Goal: Task Accomplishment & Management: Manage account settings

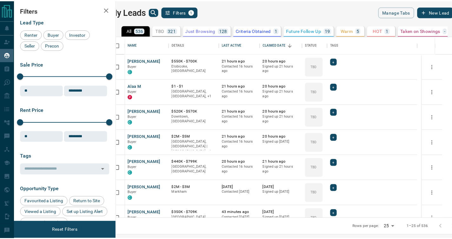
scroll to position [178, 332]
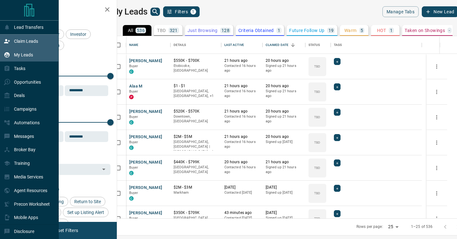
click at [9, 43] on icon at bounding box center [7, 41] width 6 height 6
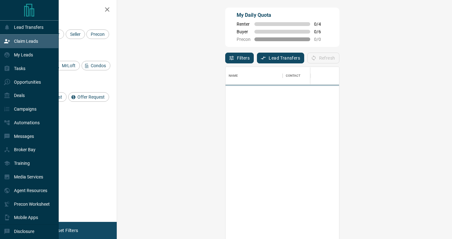
scroll to position [176, 317]
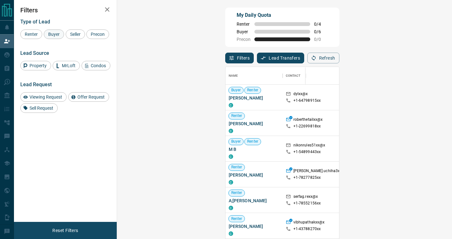
click at [51, 36] on span "Buyer" at bounding box center [54, 34] width 16 height 5
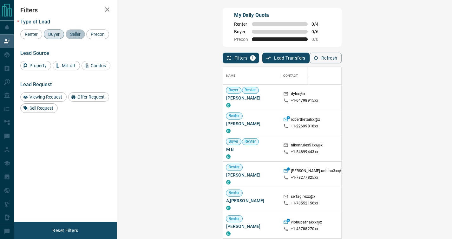
click at [77, 35] on span "Seller" at bounding box center [75, 34] width 15 height 5
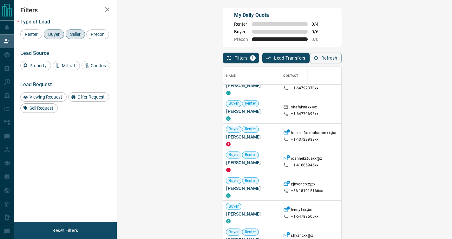
scroll to position [134, 0]
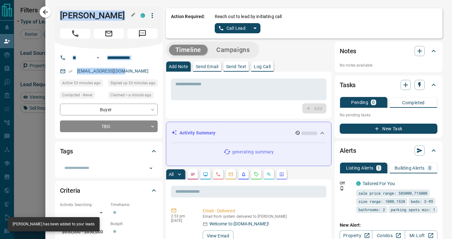
drag, startPoint x: 127, startPoint y: 70, endPoint x: 57, endPoint y: 15, distance: 89.7
click at [57, 15] on div "**********" at bounding box center [109, 72] width 108 height 132
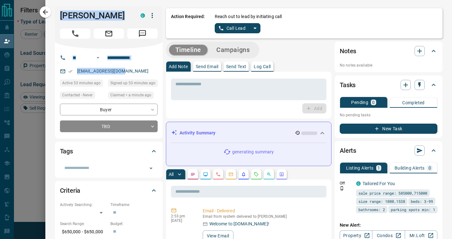
copy div "[PERSON_NAME] C ​ ​ [EMAIL_ADDRESS][DOMAIN_NAME]"
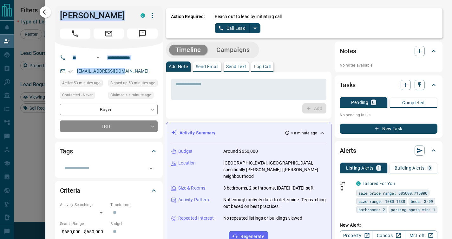
click at [258, 69] on p "Log Call" at bounding box center [262, 66] width 17 height 4
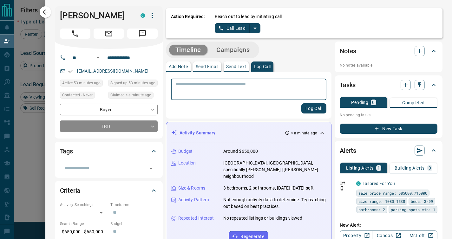
click at [245, 89] on textarea at bounding box center [249, 90] width 147 height 16
type textarea "**********"
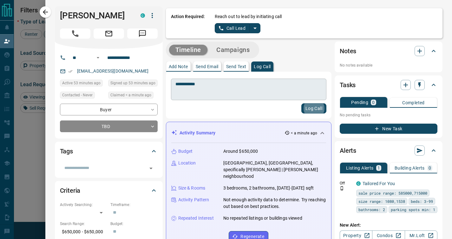
click at [302, 103] on button "Log Call" at bounding box center [314, 108] width 25 height 10
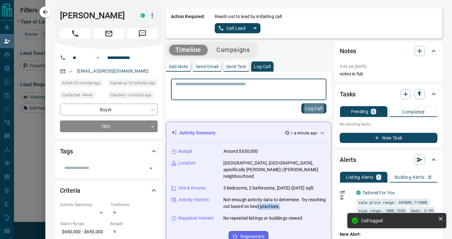
click at [277, 204] on div "Budget Around $650,000 Location [GEOGRAPHIC_DATA], [GEOGRAPHIC_DATA], specifica…" at bounding box center [248, 195] width 155 height 104
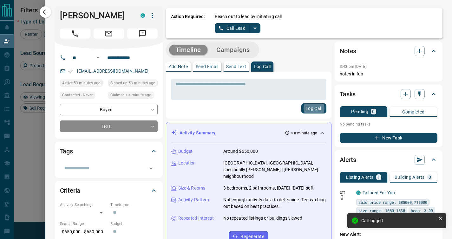
drag, startPoint x: 290, startPoint y: 208, endPoint x: 316, endPoint y: 210, distance: 26.4
click at [295, 208] on div "Budget Around $650,000 Location [GEOGRAPHIC_DATA], [GEOGRAPHIC_DATA], specifica…" at bounding box center [248, 195] width 155 height 104
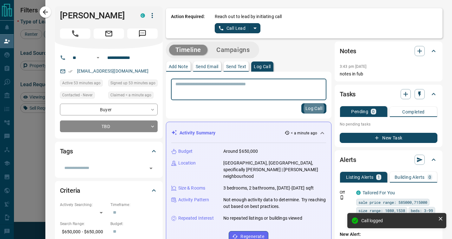
drag, startPoint x: 316, startPoint y: 210, endPoint x: 175, endPoint y: 150, distance: 153.4
click at [175, 151] on div "Budget Around $650,000 Location [GEOGRAPHIC_DATA], [GEOGRAPHIC_DATA], specifica…" at bounding box center [248, 195] width 155 height 104
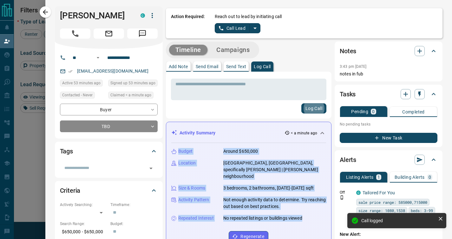
drag, startPoint x: 175, startPoint y: 150, endPoint x: 310, endPoint y: 209, distance: 147.3
click at [302, 216] on div "Budget Around $650,000 Location [GEOGRAPHIC_DATA], [GEOGRAPHIC_DATA], specifica…" at bounding box center [248, 195] width 155 height 104
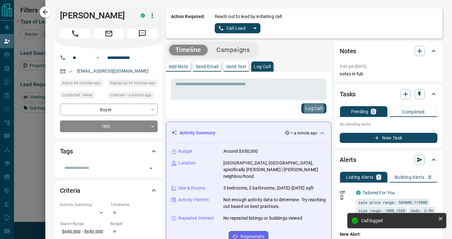
click at [210, 187] on div "Budget Around $650,000 Location [GEOGRAPHIC_DATA], [GEOGRAPHIC_DATA], specifica…" at bounding box center [248, 195] width 155 height 104
click at [286, 206] on div "Budget Around $650,000 Location [GEOGRAPHIC_DATA], [GEOGRAPHIC_DATA], specifica…" at bounding box center [248, 195] width 155 height 104
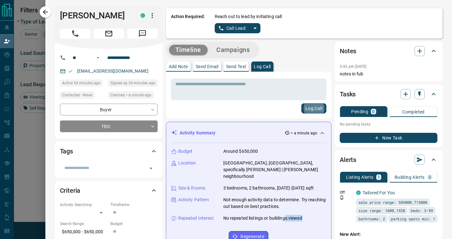
scroll to position [176, 317]
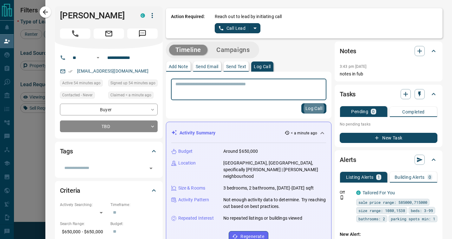
drag, startPoint x: 308, startPoint y: 212, endPoint x: 175, endPoint y: 152, distance: 146.5
click at [174, 150] on div "Budget Around $650,000 Location [GEOGRAPHIC_DATA], [GEOGRAPHIC_DATA], specifica…" at bounding box center [248, 195] width 155 height 104
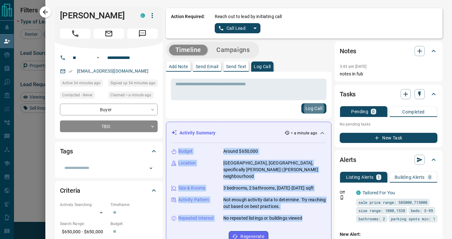
drag, startPoint x: 175, startPoint y: 152, endPoint x: 313, endPoint y: 213, distance: 151.2
click at [312, 213] on div "Budget Around $650,000 Location [GEOGRAPHIC_DATA], [GEOGRAPHIC_DATA], specifica…" at bounding box center [248, 195] width 155 height 104
copy div "Budget Around $650,000 Location [GEOGRAPHIC_DATA], [GEOGRAPHIC_DATA], specifica…"
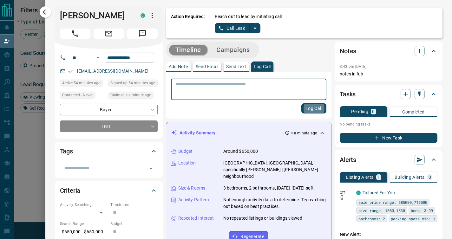
drag, startPoint x: 42, startPoint y: 14, endPoint x: 132, endPoint y: 55, distance: 99.6
click at [42, 14] on icon "button" at bounding box center [46, 12] width 8 height 8
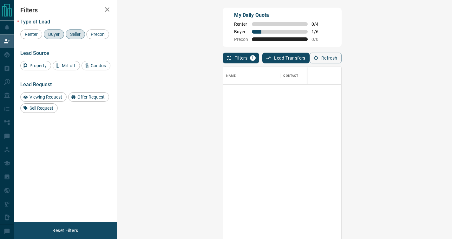
scroll to position [0, 0]
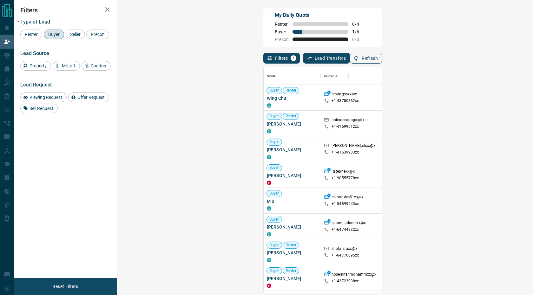
scroll to position [221, 398]
click at [359, 59] on icon "button" at bounding box center [357, 58] width 6 height 6
drag, startPoint x: 123, startPoint y: 176, endPoint x: 147, endPoint y: 176, distance: 23.5
click at [264, 176] on div "Buyer Rob Steph P" at bounding box center [292, 175] width 57 height 26
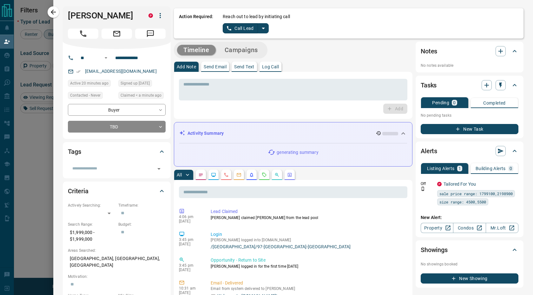
drag, startPoint x: 160, startPoint y: 73, endPoint x: 64, endPoint y: 12, distance: 113.3
click at [64, 12] on div "**********" at bounding box center [117, 72] width 108 height 132
copy div "Rob Steph P ​ ​ Rstephens@optimum-general.com"
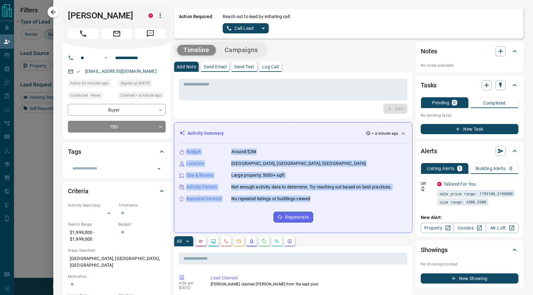
drag, startPoint x: 319, startPoint y: 194, endPoint x: 184, endPoint y: 150, distance: 141.8
click at [184, 150] on div "Budget Around $2M Location Georgetown, Halton Hills, Ontario Size & Rooms Large…" at bounding box center [293, 185] width 228 height 84
copy div "Budget Around $2M Location Georgetown, Halton Hills, Ontario Size & Rooms Large…"
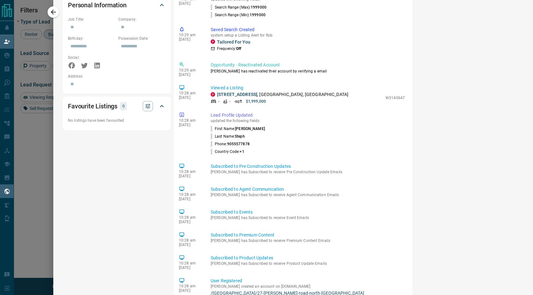
scroll to position [398, 0]
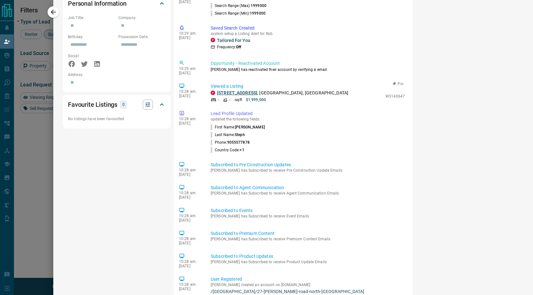
click at [238, 92] on link "52 Queen St" at bounding box center [237, 92] width 40 height 5
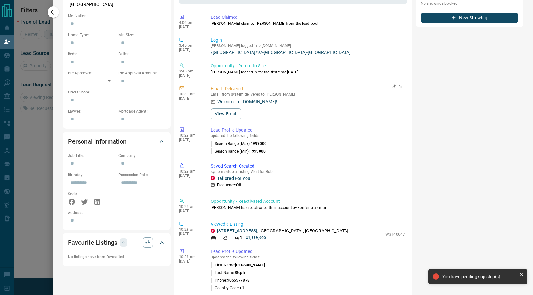
scroll to position [212, 0]
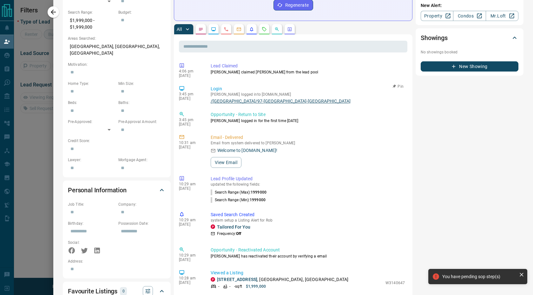
click at [252, 103] on link "/toronto/97-marcos-boulevard-scarborough" at bounding box center [308, 100] width 194 height 5
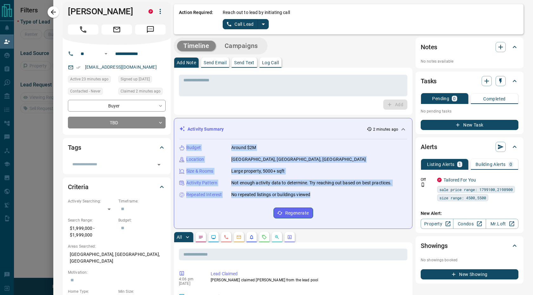
scroll to position [0, 0]
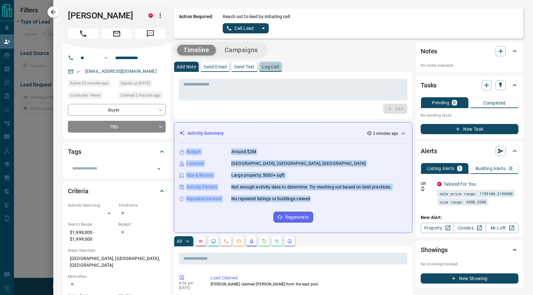
click at [277, 65] on p "Log Call" at bounding box center [270, 66] width 17 height 4
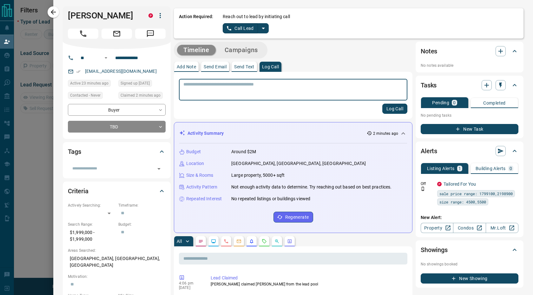
drag, startPoint x: 265, startPoint y: 86, endPoint x: 262, endPoint y: 91, distance: 5.8
click at [264, 88] on textarea at bounding box center [293, 90] width 220 height 16
type textarea "**********"
click at [383, 103] on button "Log Call" at bounding box center [395, 108] width 25 height 10
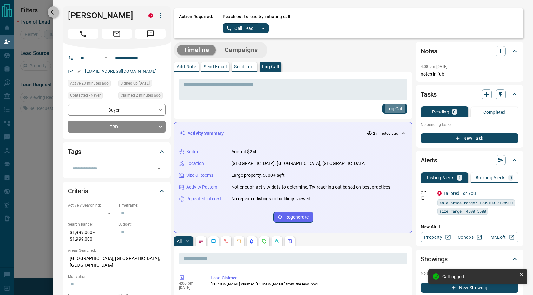
click at [56, 15] on icon "button" at bounding box center [54, 12] width 8 height 8
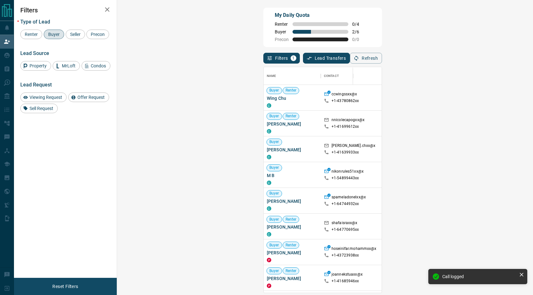
scroll to position [221, 398]
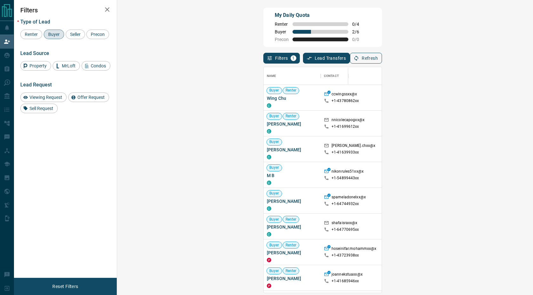
click at [382, 58] on button "Refresh" at bounding box center [366, 58] width 32 height 11
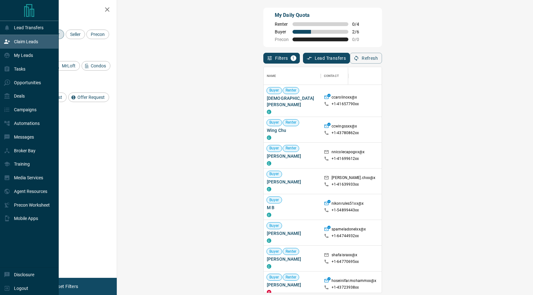
click at [18, 42] on p "Claim Leads" at bounding box center [26, 41] width 24 height 5
